Goal: Task Accomplishment & Management: Manage account settings

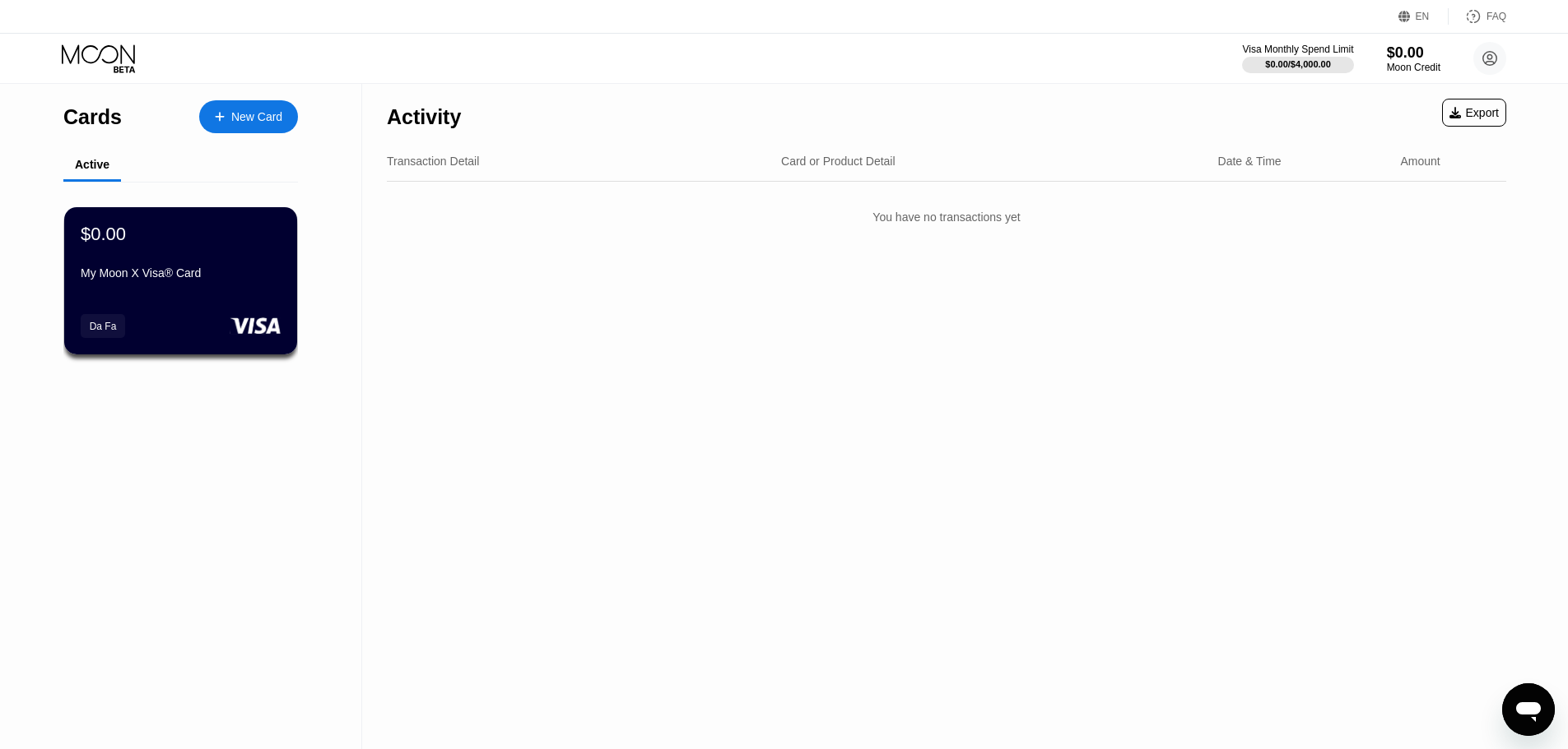
click at [120, 56] on icon at bounding box center [99, 59] width 76 height 29
click at [99, 52] on icon at bounding box center [99, 59] width 76 height 29
click at [1483, 15] on div "FAQ" at bounding box center [1476, 16] width 57 height 16
click at [1498, 63] on circle at bounding box center [1489, 58] width 33 height 33
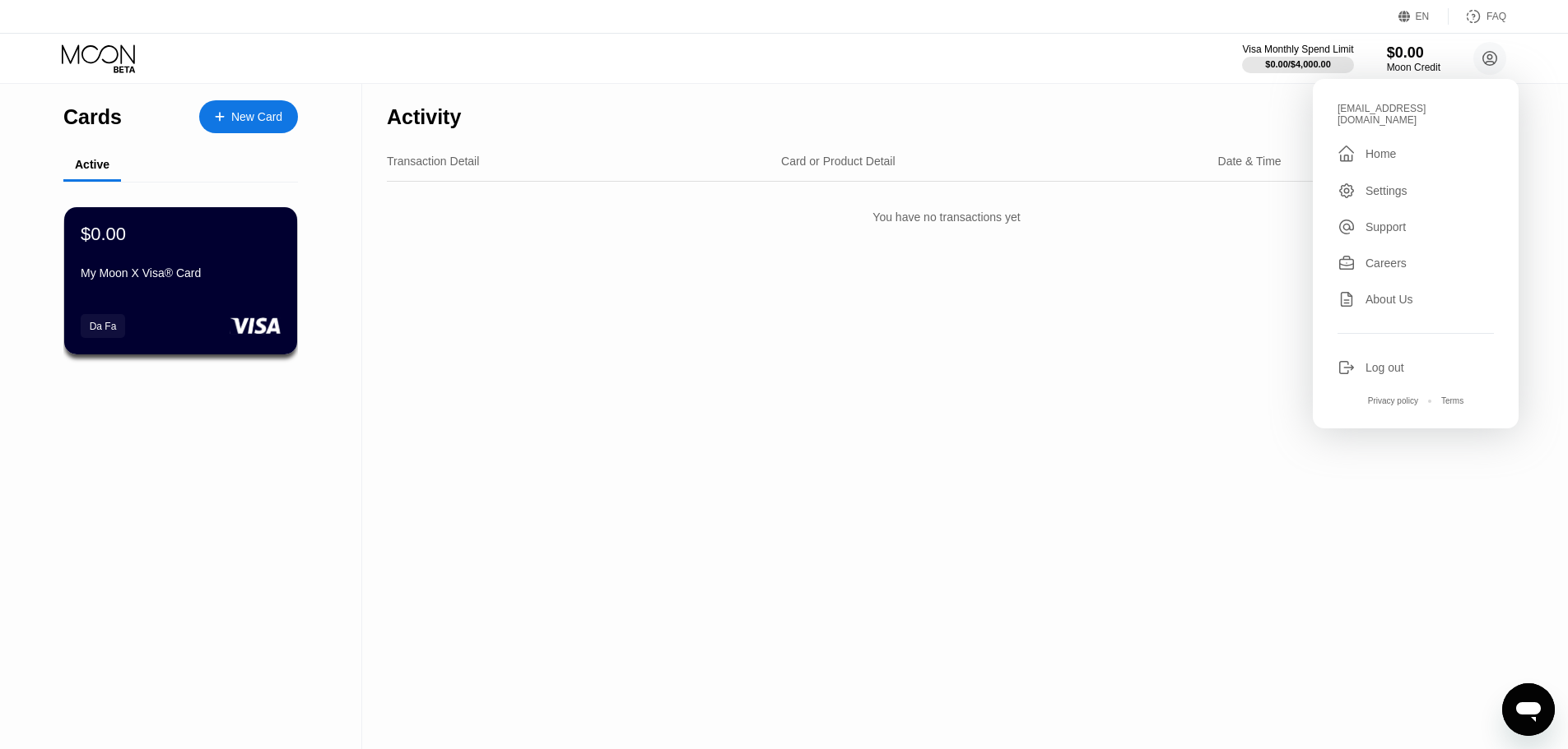
click at [1392, 147] on div "Home" at bounding box center [1380, 153] width 31 height 13
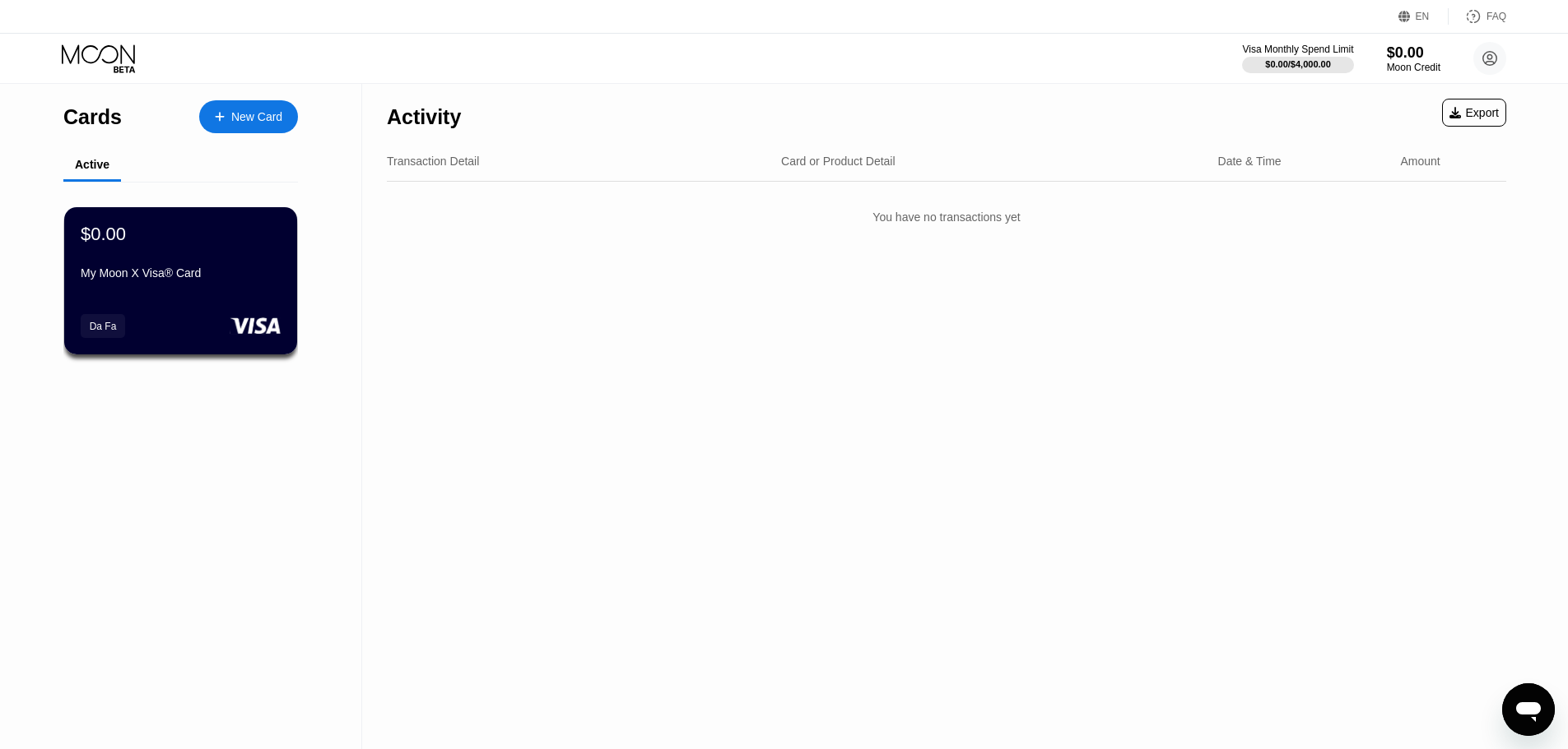
click at [95, 123] on div "Cards" at bounding box center [92, 117] width 58 height 24
click at [267, 108] on div "New Card" at bounding box center [248, 116] width 98 height 33
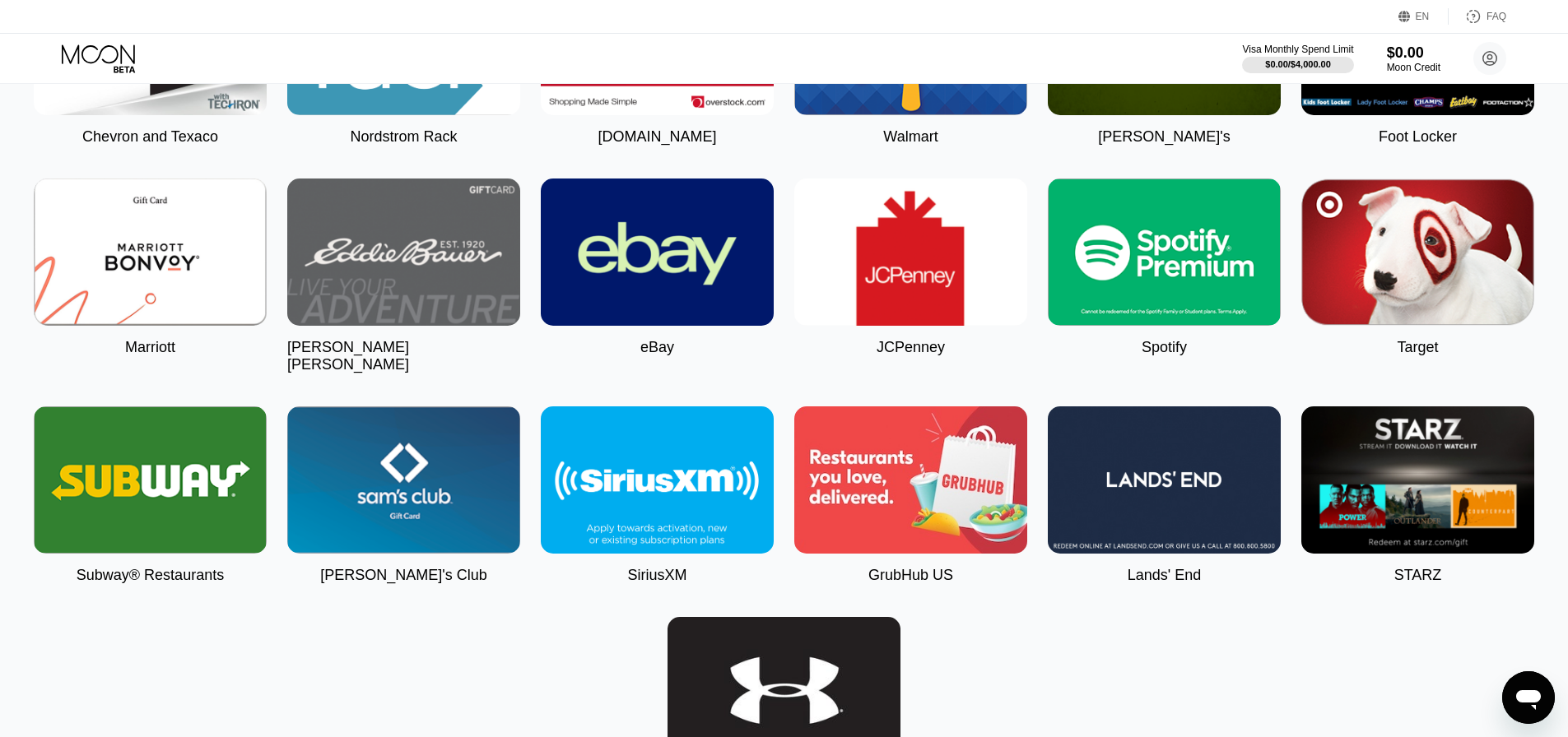
scroll to position [3537, 0]
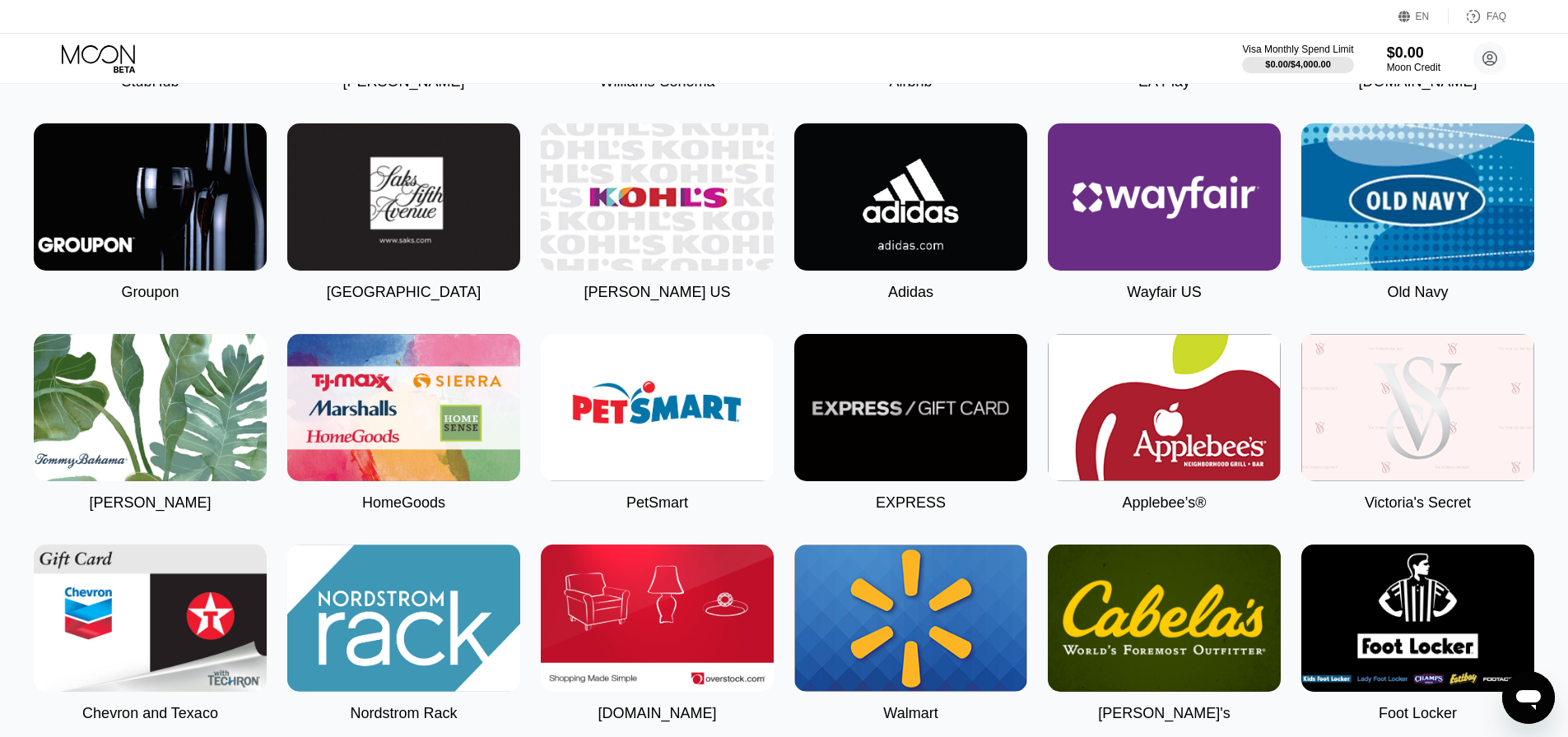
scroll to position [2723, 0]
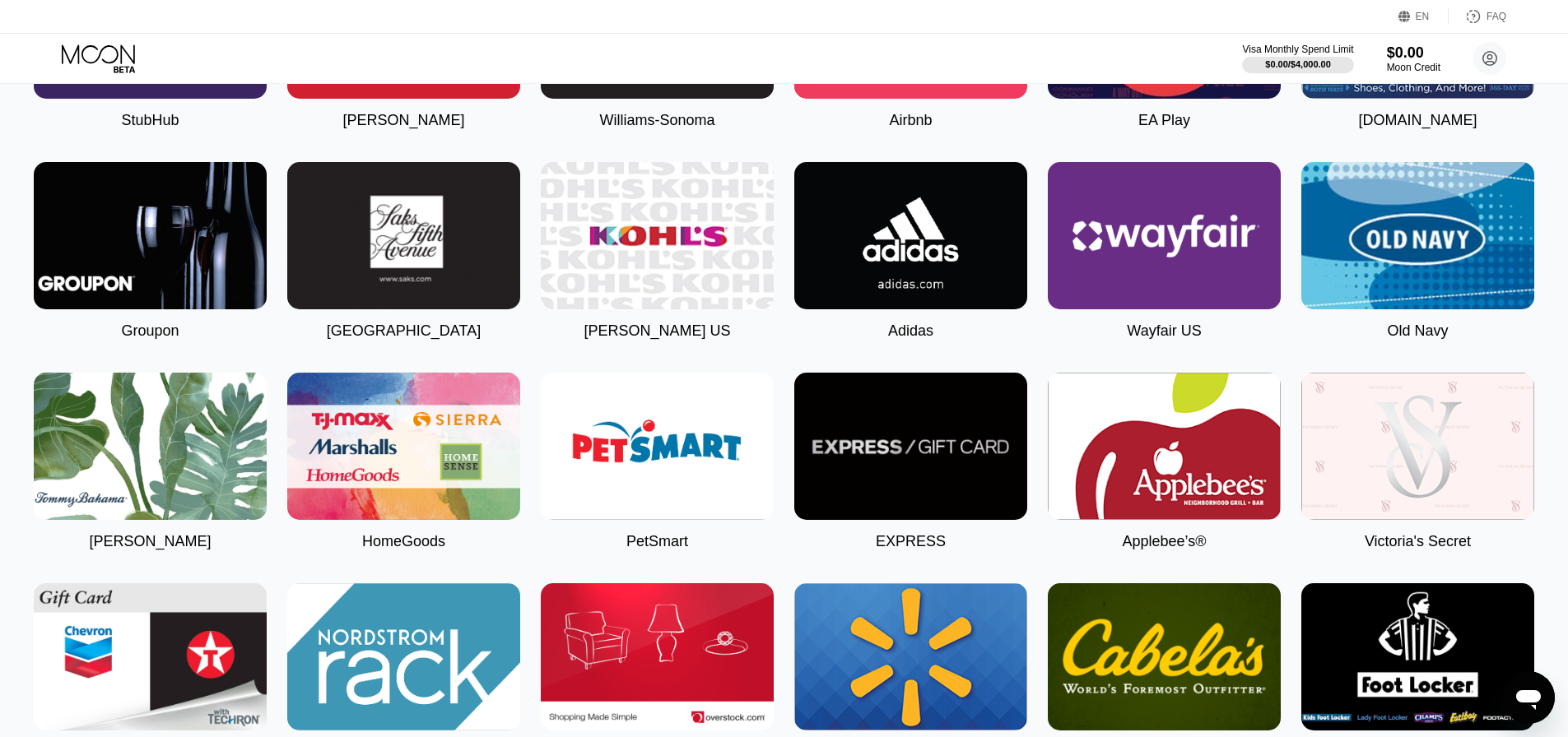
click at [906, 340] on div "Adidas" at bounding box center [910, 331] width 45 height 17
click at [897, 340] on div "Adidas" at bounding box center [910, 331] width 45 height 17
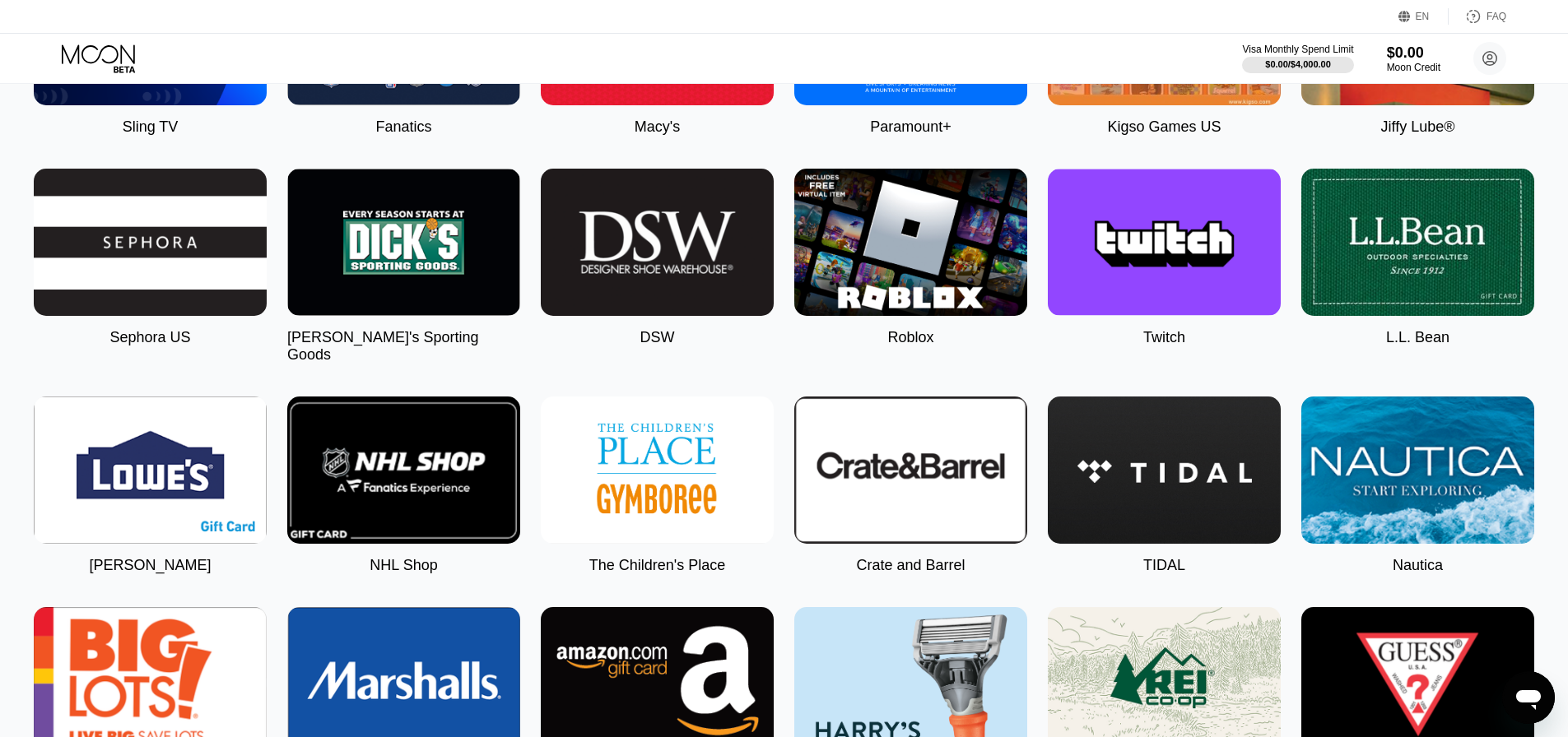
scroll to position [1406, 0]
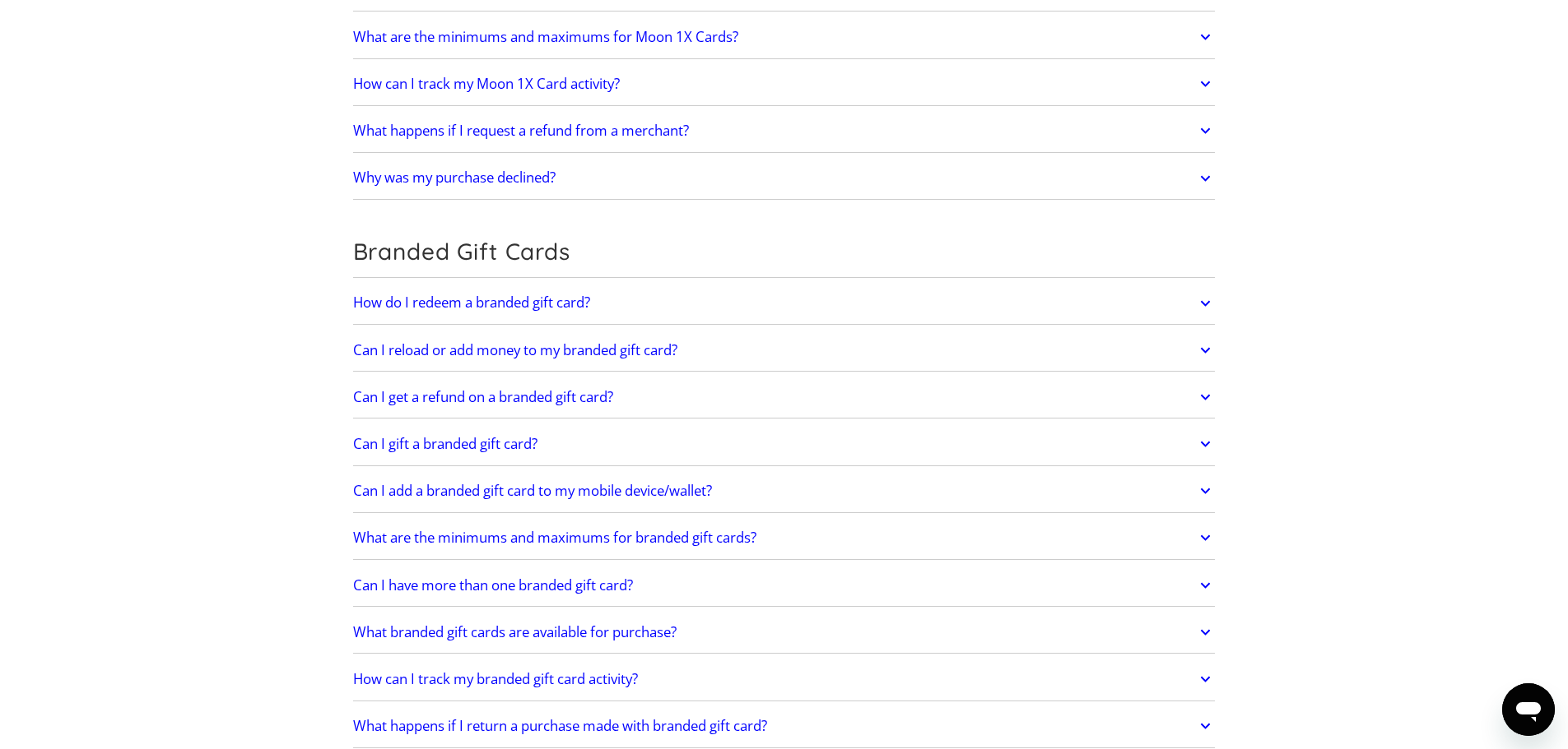
scroll to position [1892, 0]
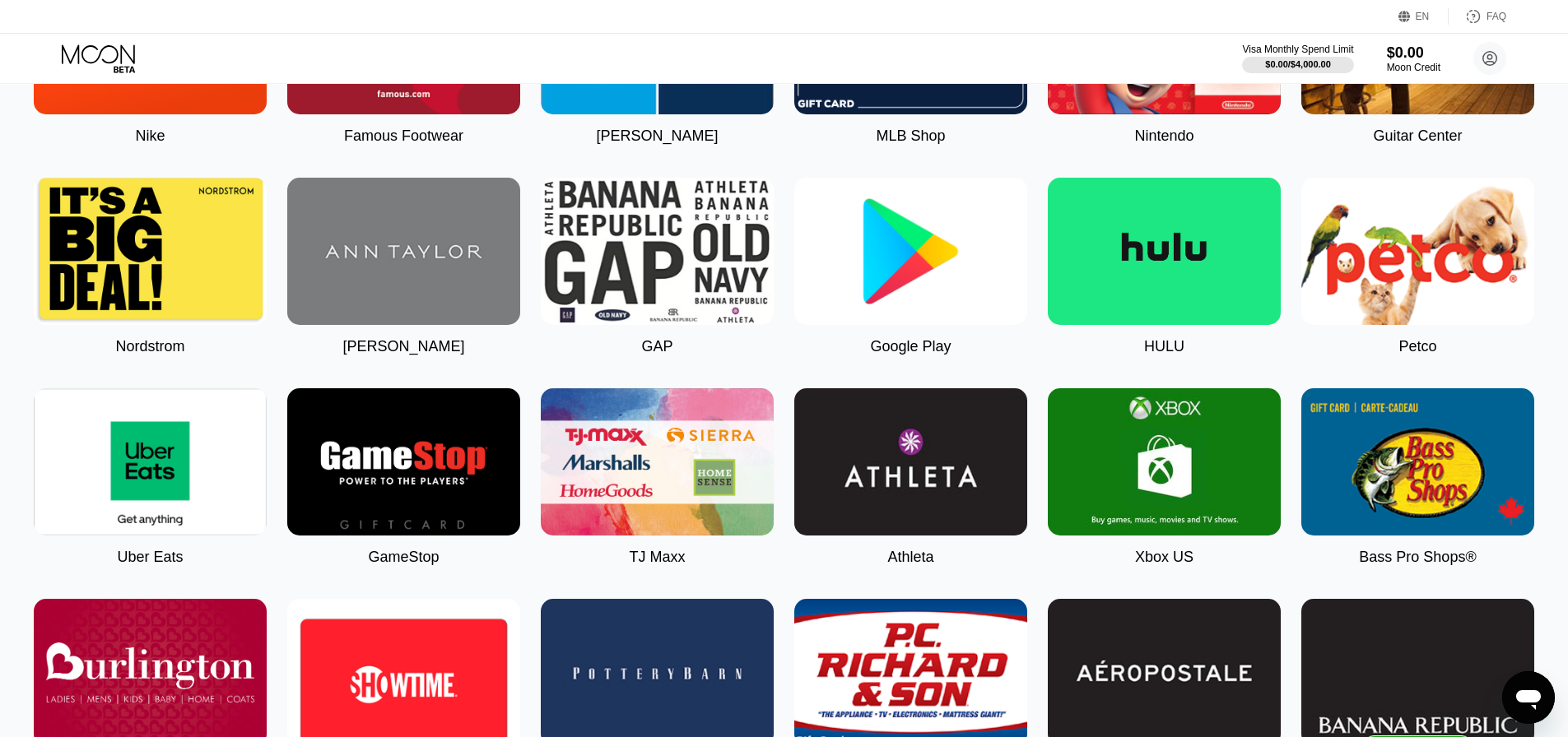
scroll to position [666, 0]
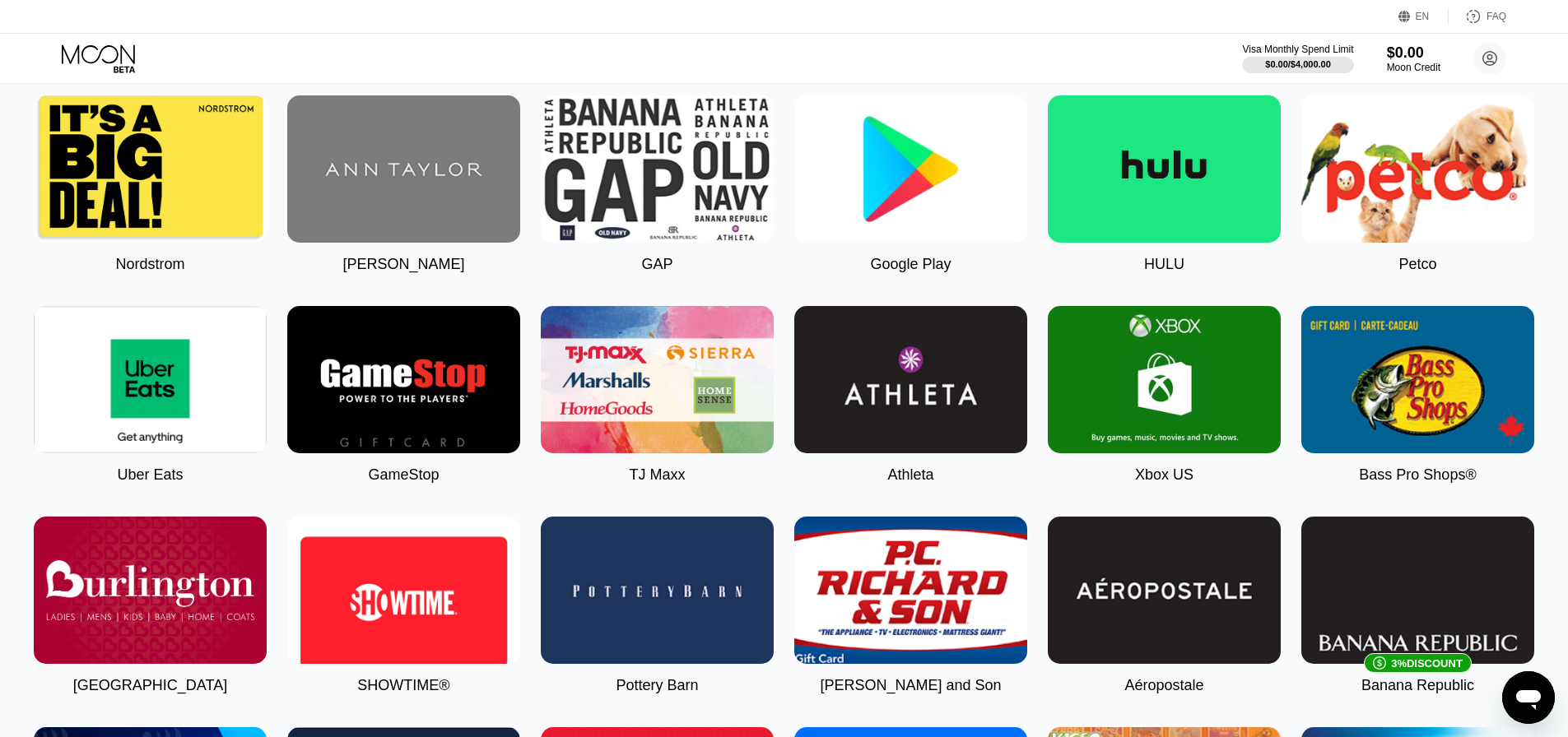
click at [906, 210] on img at bounding box center [910, 169] width 233 height 147
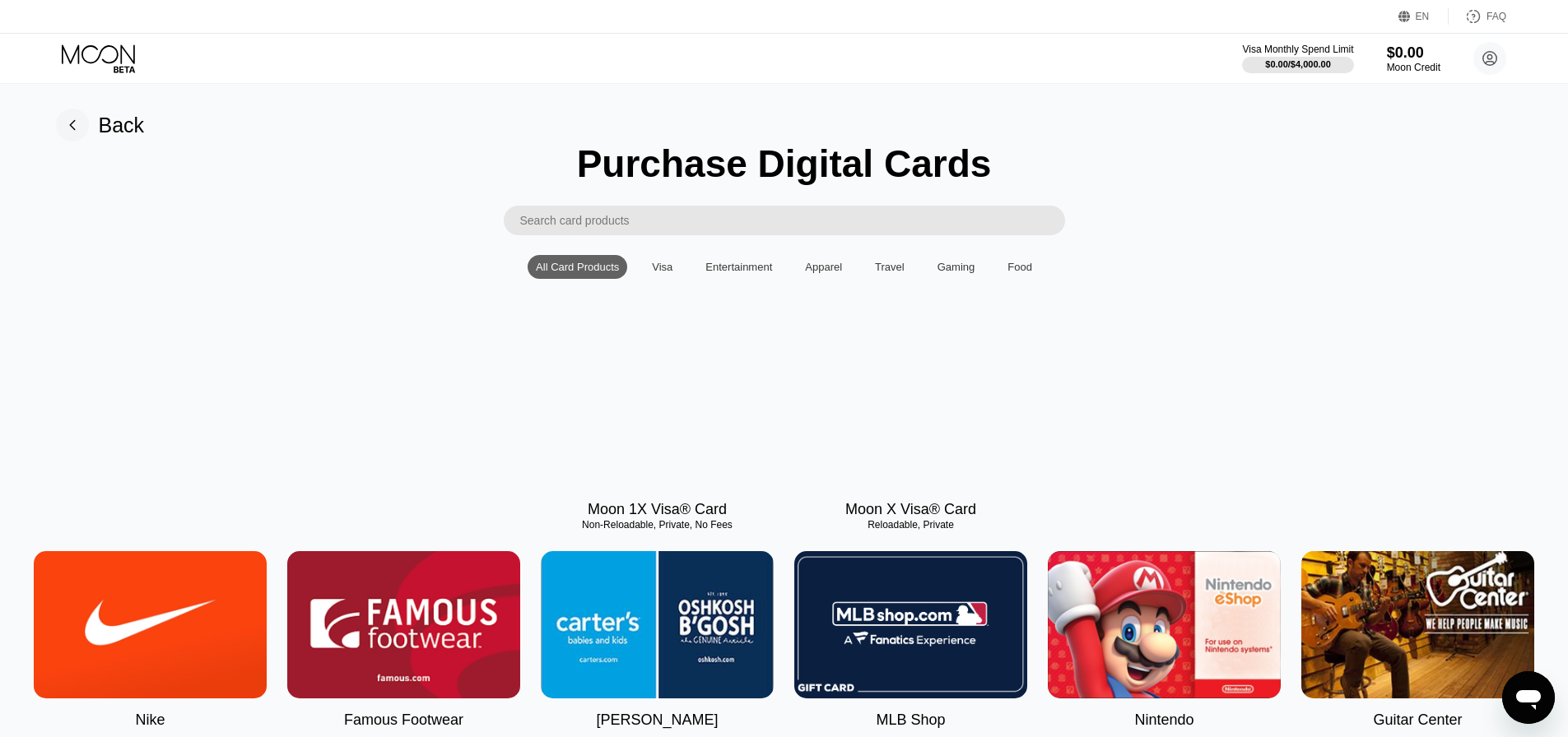
type input "0"
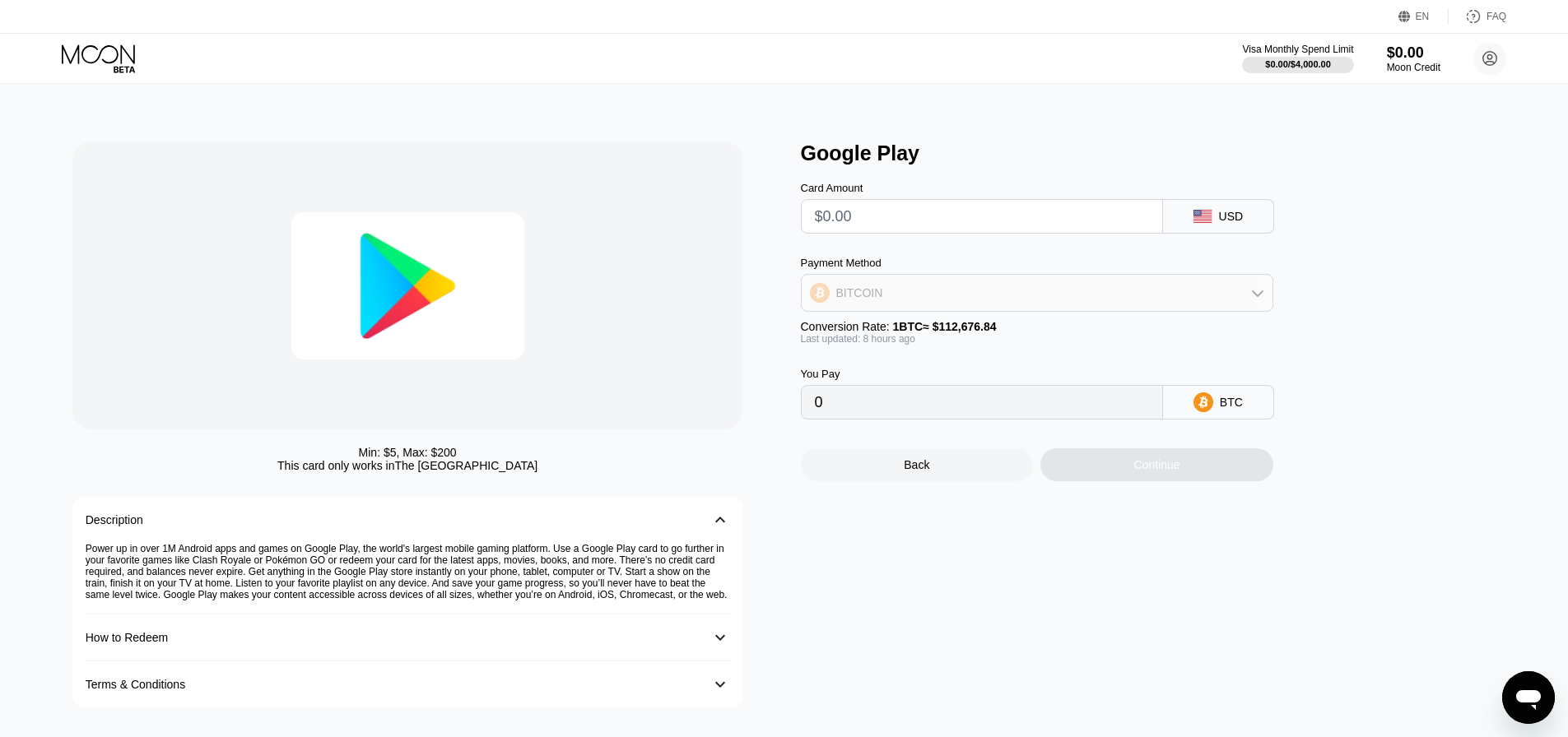
click at [1001, 300] on div "BITCOIN" at bounding box center [1037, 293] width 471 height 33
click at [1058, 233] on input "text" at bounding box center [981, 216] width 334 height 33
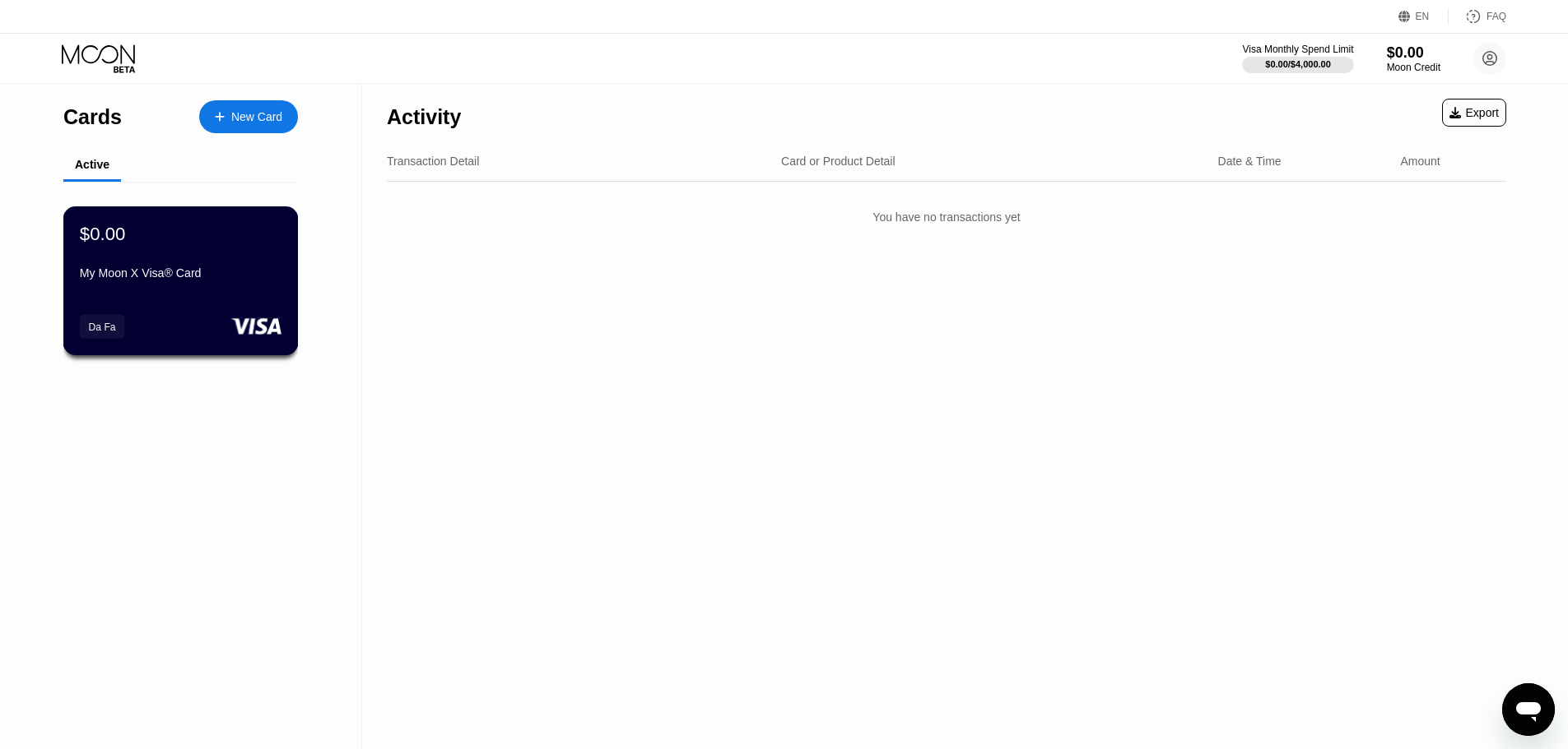
click at [164, 300] on div "$0.00 My Moon X Visa® Card Da Fa" at bounding box center [181, 281] width 235 height 149
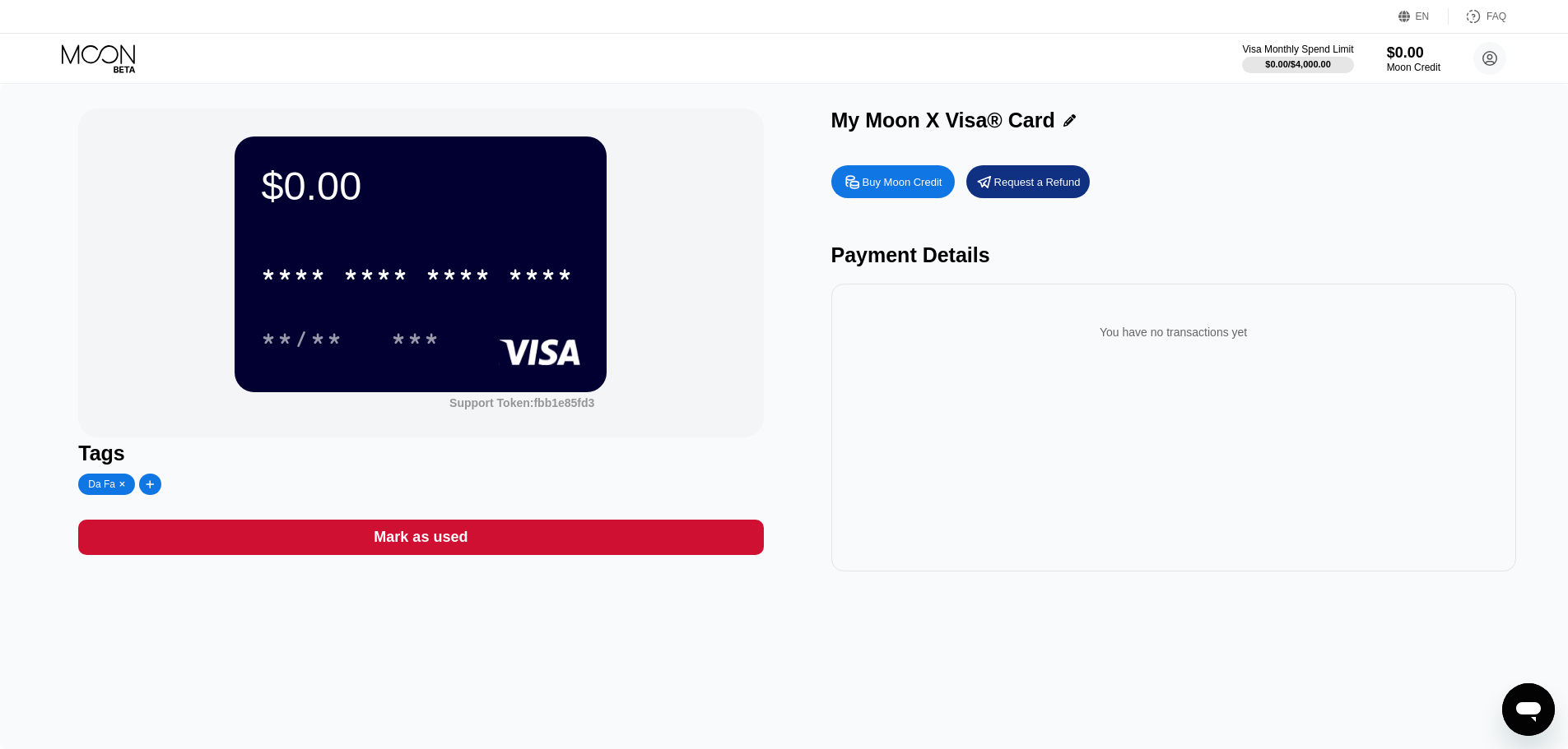
click at [1217, 318] on div "You have no transactions yet" at bounding box center [1173, 332] width 659 height 46
click at [1041, 178] on div "Request a Refund" at bounding box center [1037, 182] width 86 height 14
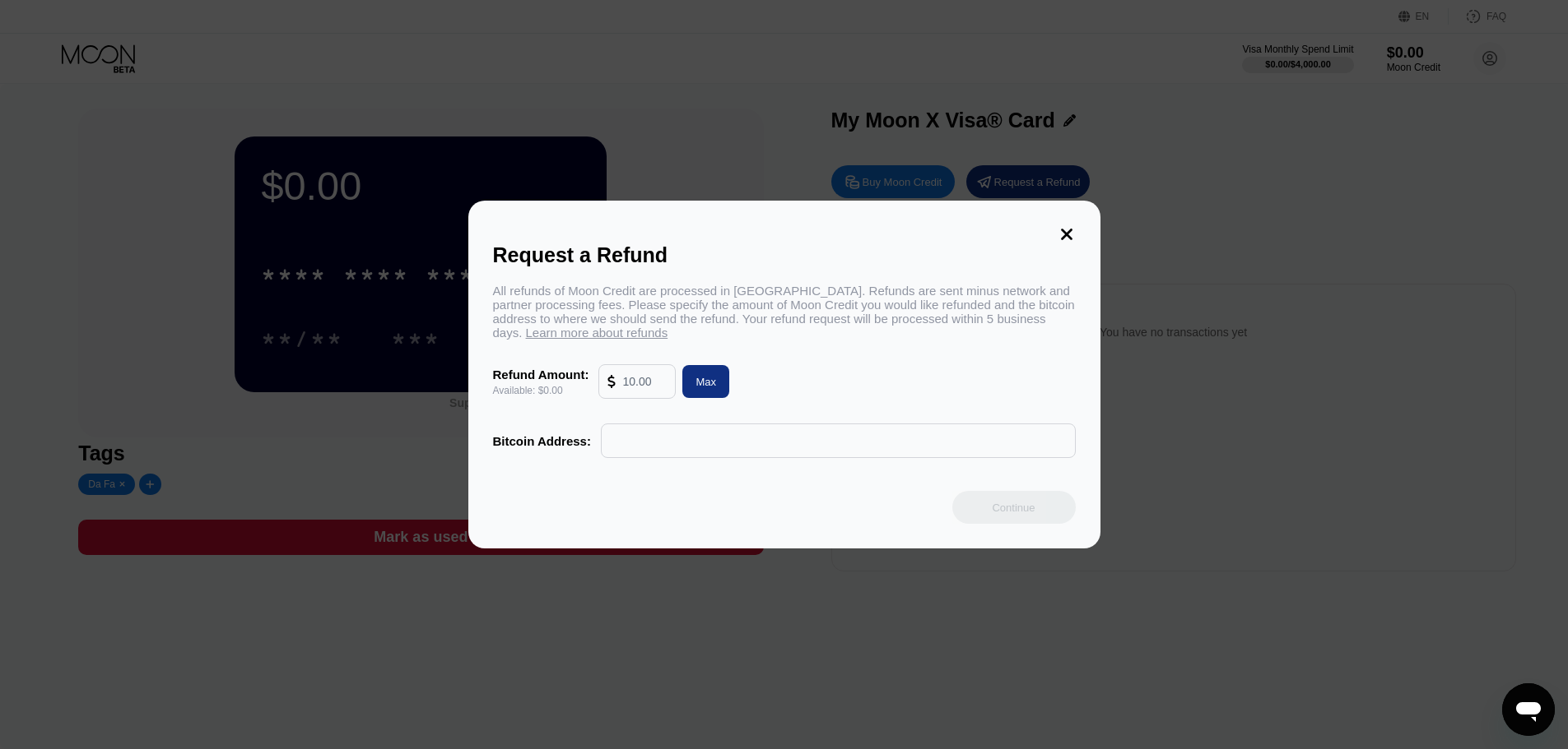
click at [708, 384] on div "Max" at bounding box center [706, 382] width 21 height 14
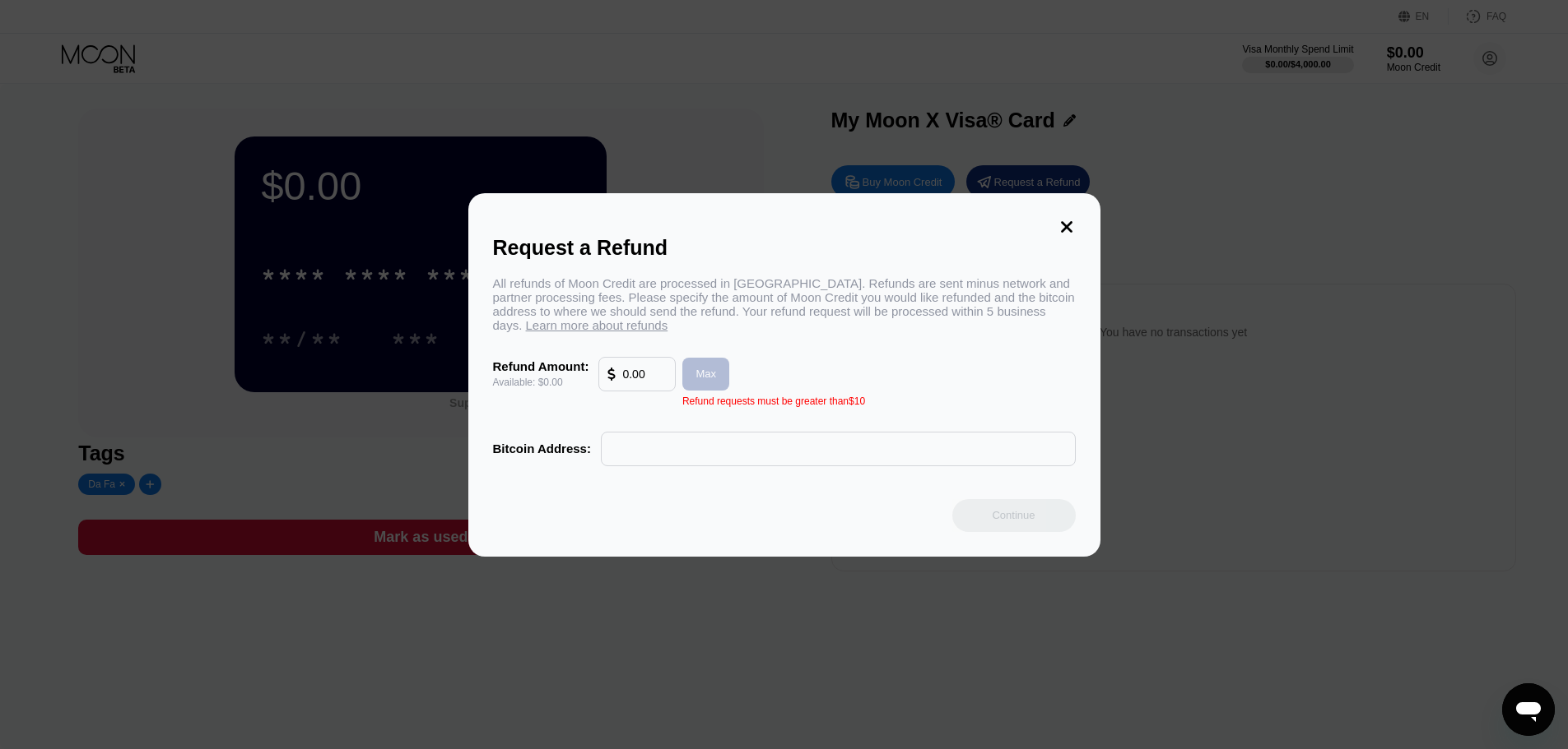
click at [709, 381] on div "Max" at bounding box center [706, 374] width 21 height 14
click at [650, 376] on input "0.00" at bounding box center [644, 374] width 45 height 33
click at [651, 376] on input "0.00" at bounding box center [644, 374] width 45 height 33
click at [652, 376] on input "0.00" at bounding box center [644, 374] width 45 height 33
type input "0"
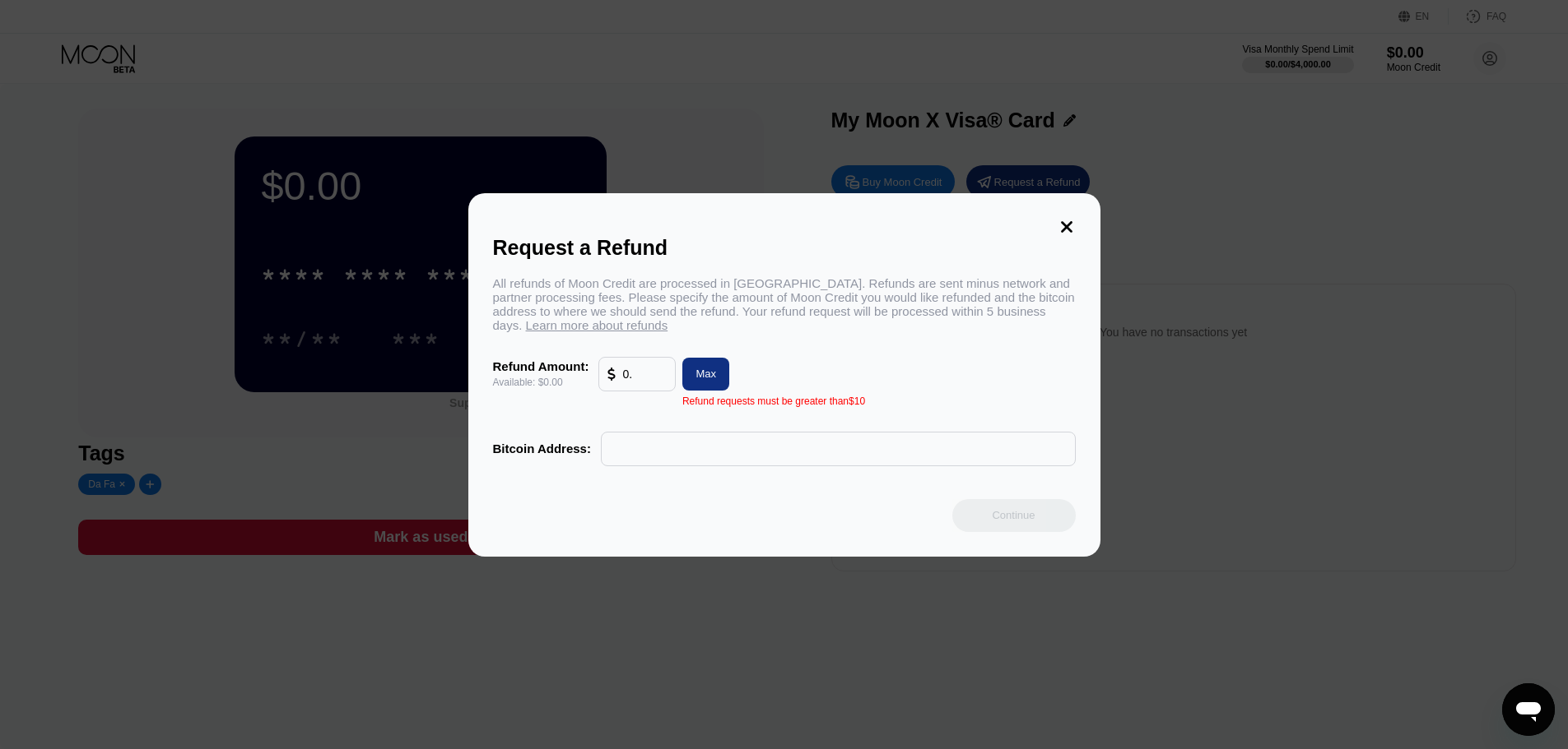
type input "0"
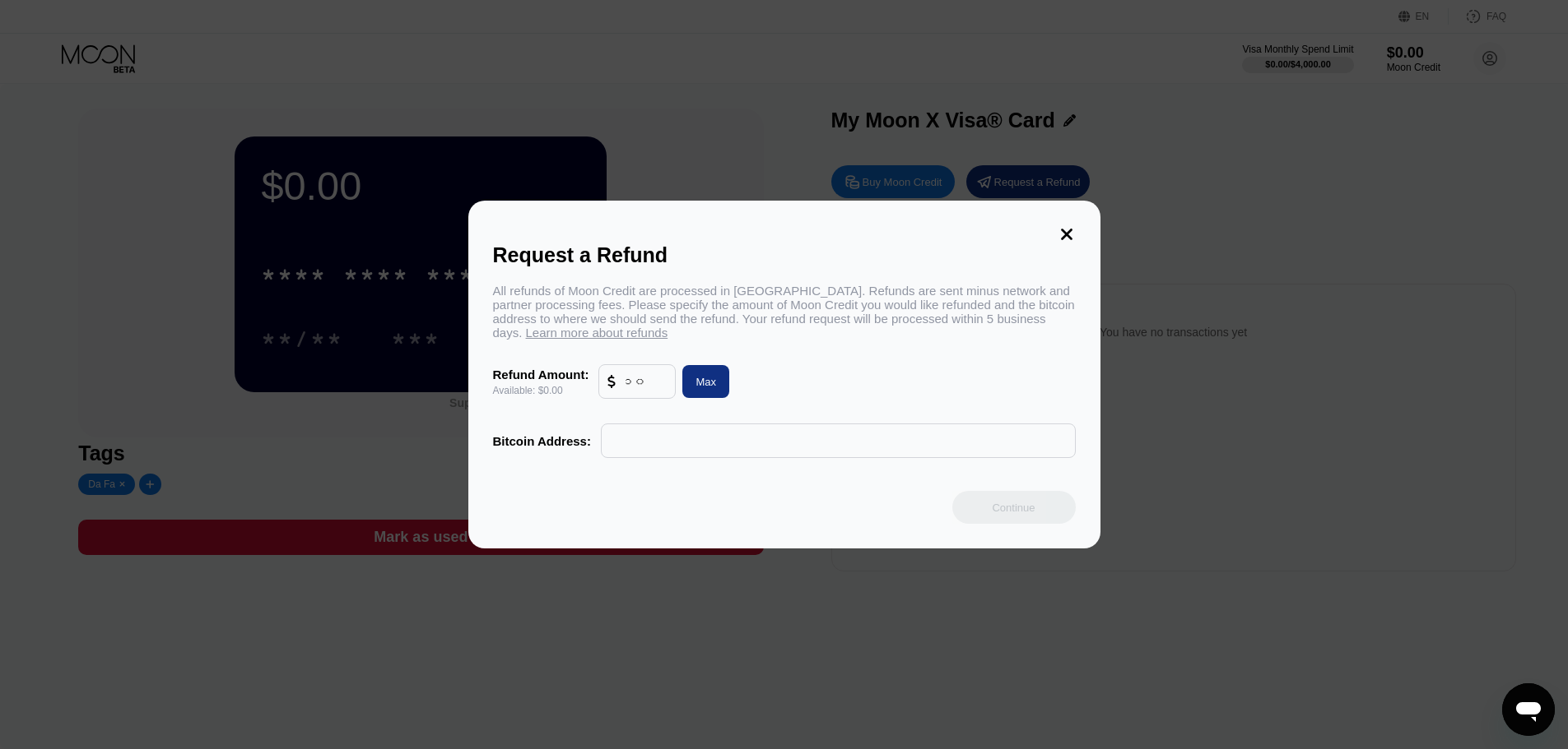
type input "၁"
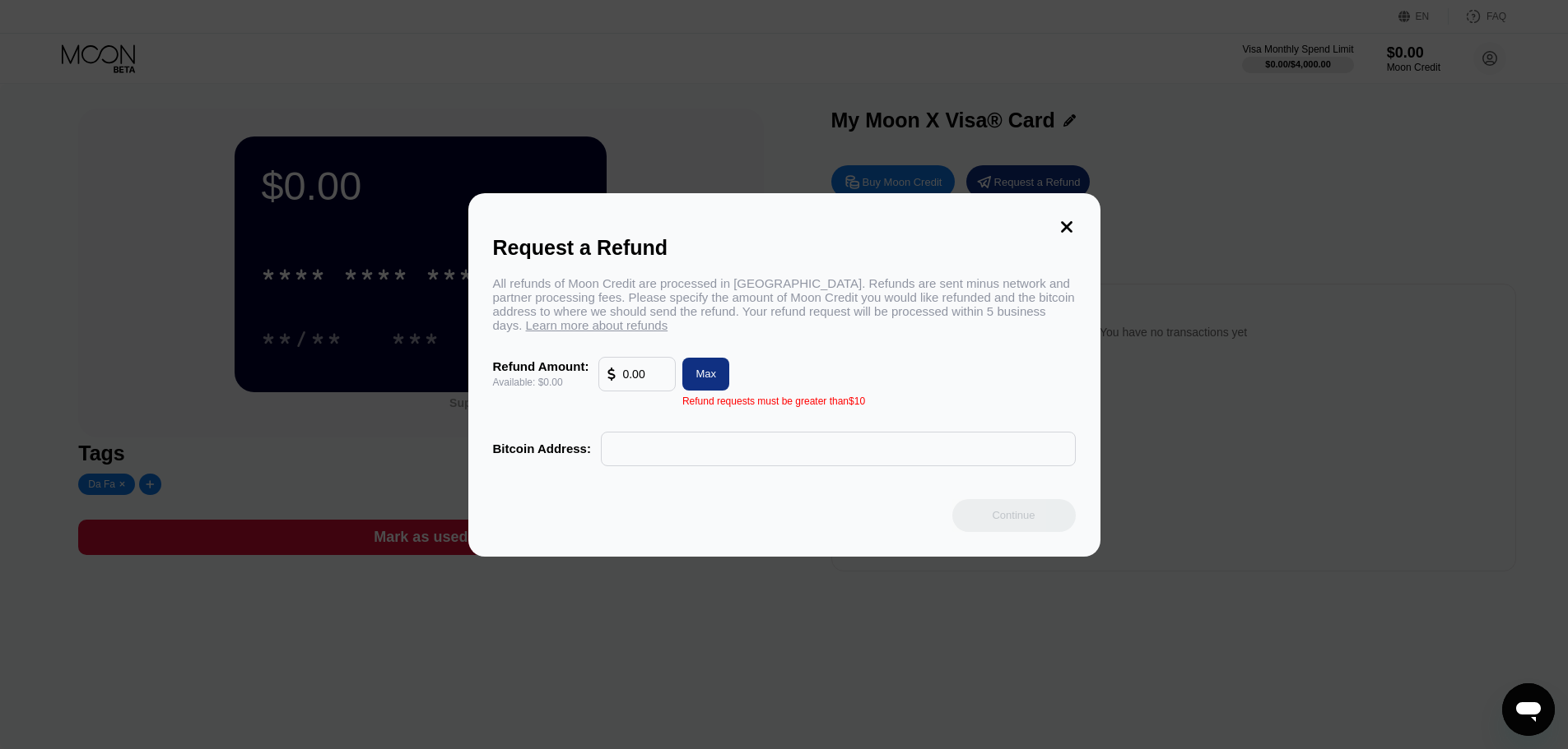
type input "0.00"
click at [891, 352] on div "All refunds of Moon Credit are processed in [GEOGRAPHIC_DATA]. Refunds are sent…" at bounding box center [784, 372] width 582 height 190
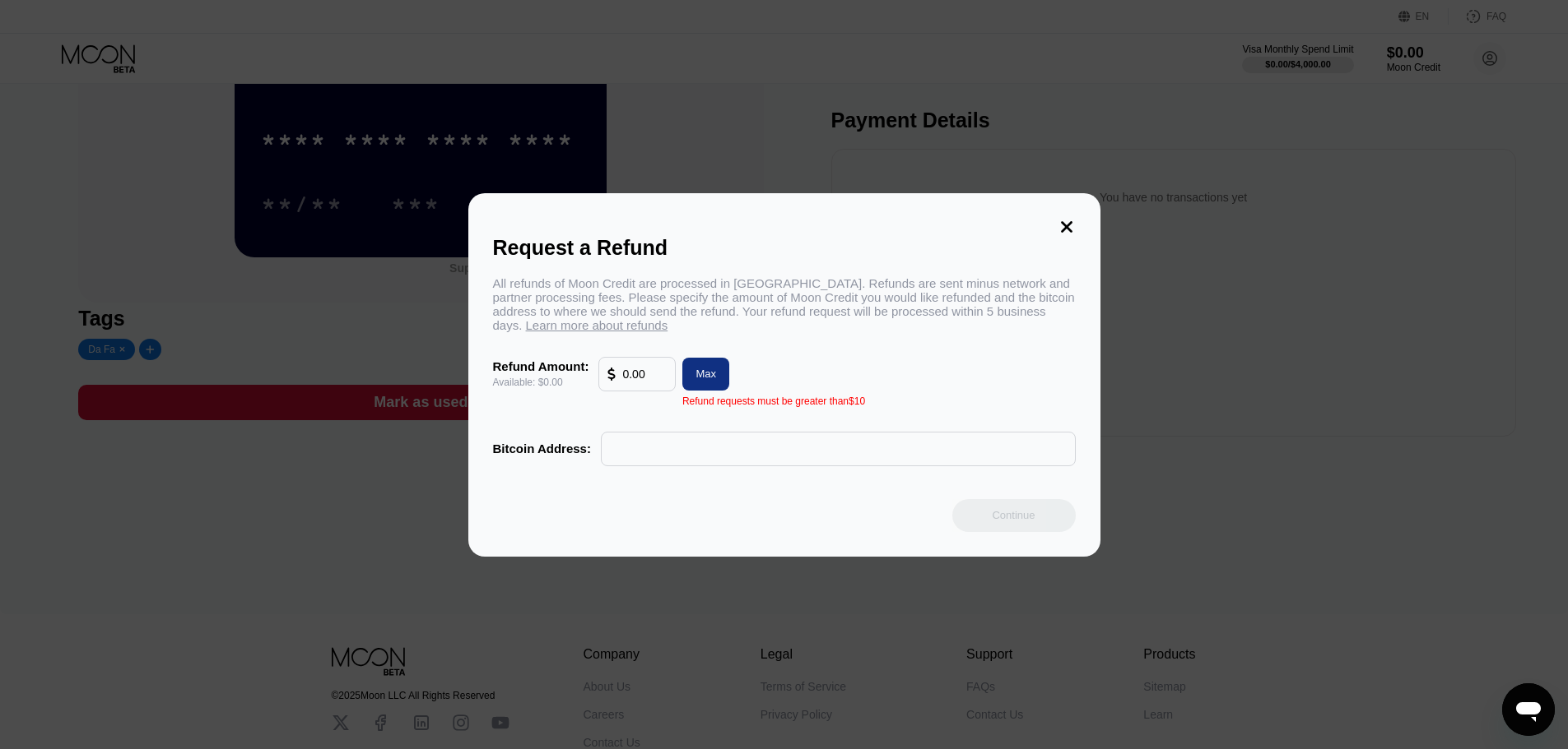
scroll to position [253, 0]
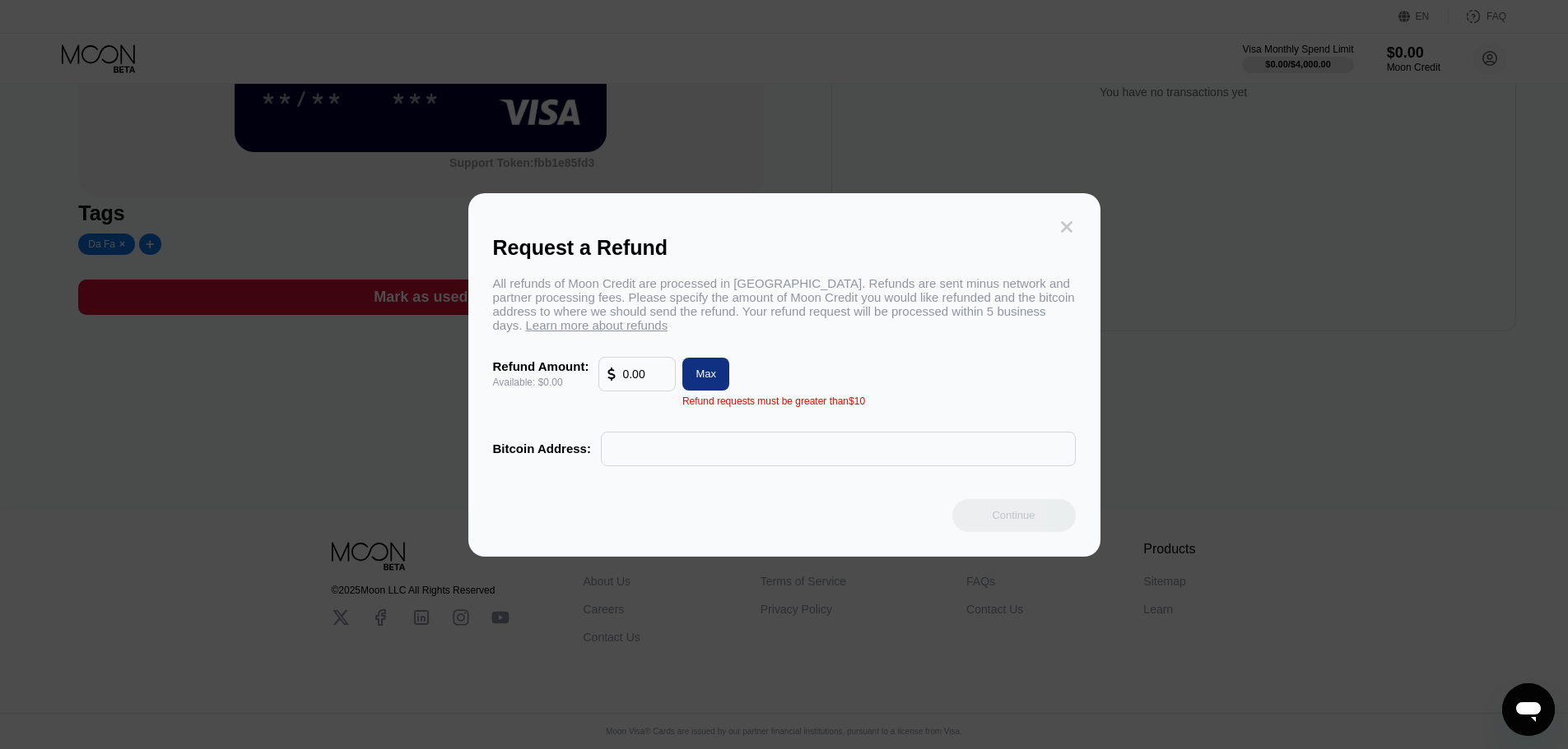
click at [1063, 220] on icon at bounding box center [1066, 227] width 18 height 18
